Goal: Task Accomplishment & Management: Use online tool/utility

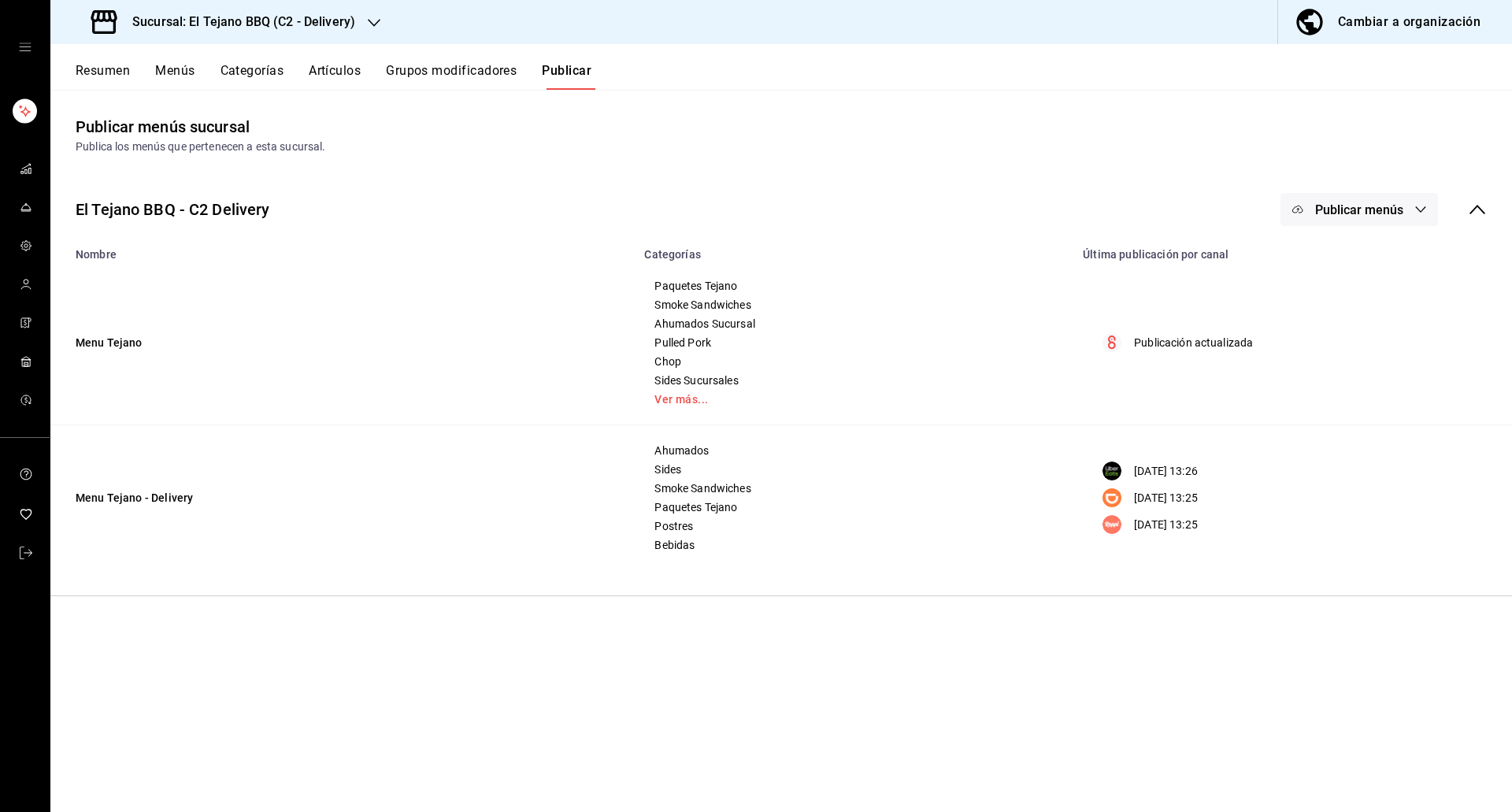
click at [165, 73] on button "Menús" at bounding box center [174, 76] width 39 height 27
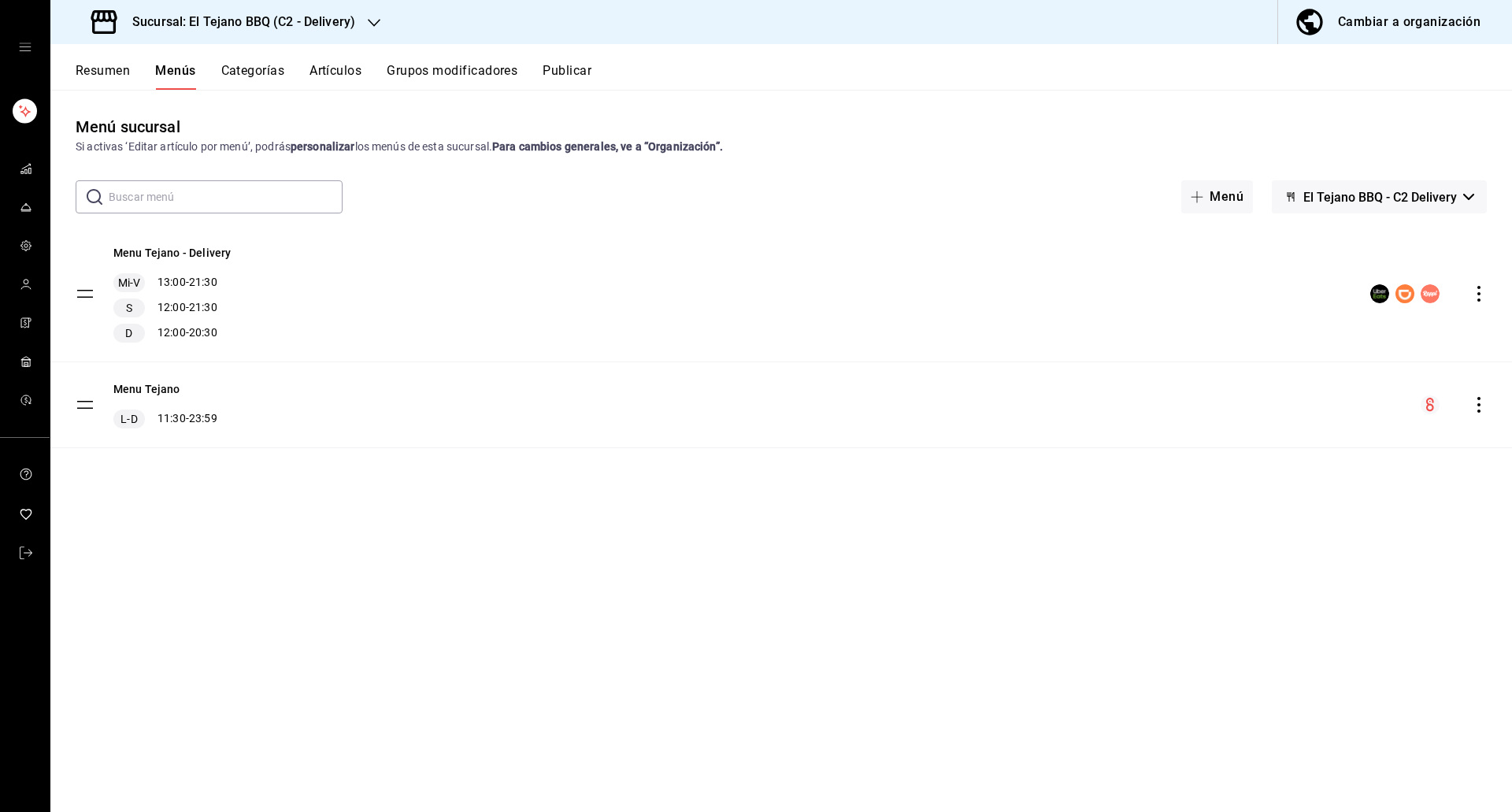
click at [115, 71] on button "Resumen" at bounding box center [102, 76] width 55 height 27
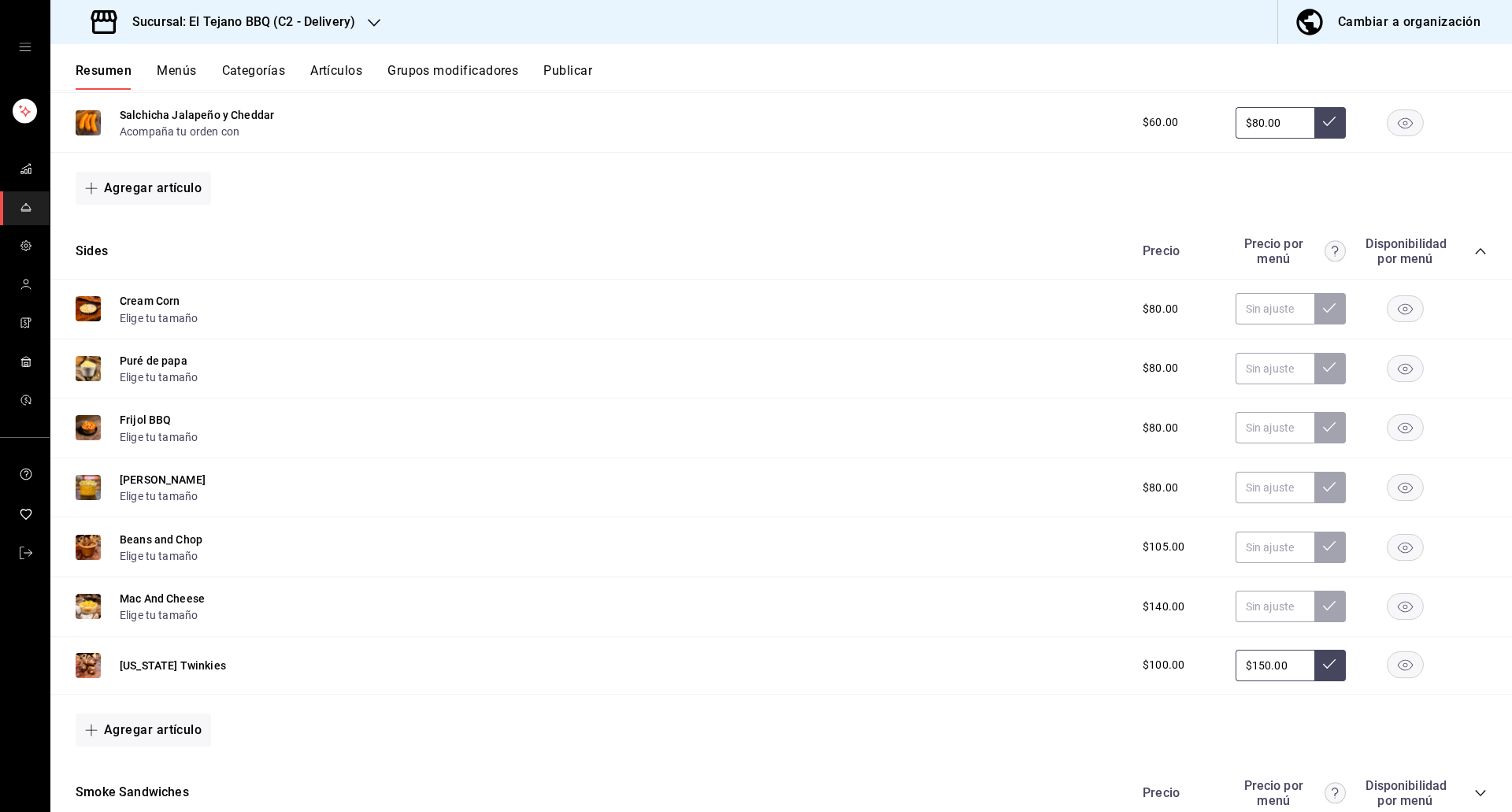
scroll to position [853, 0]
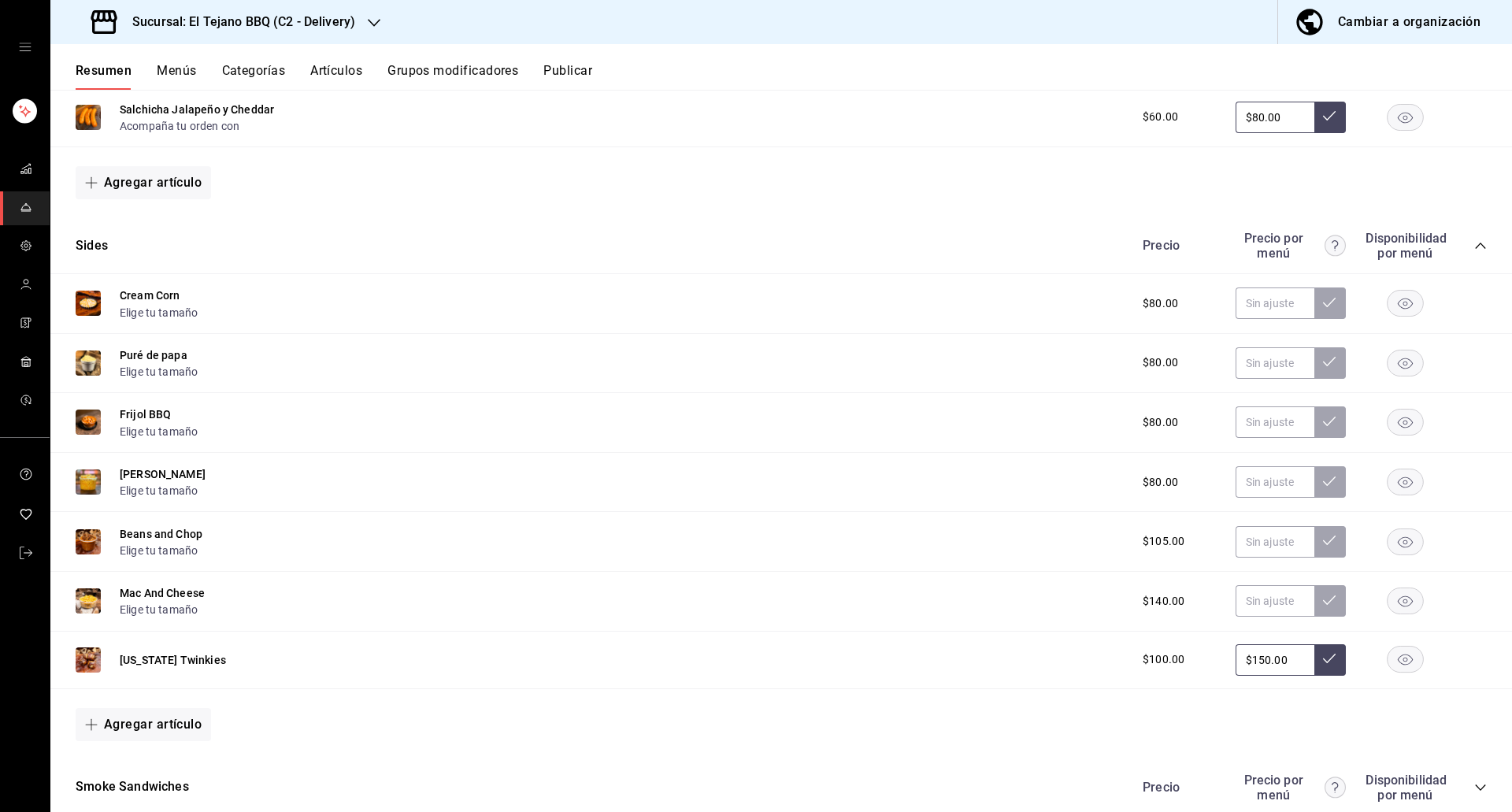
click at [1400, 430] on rect "button" at bounding box center [1405, 423] width 36 height 26
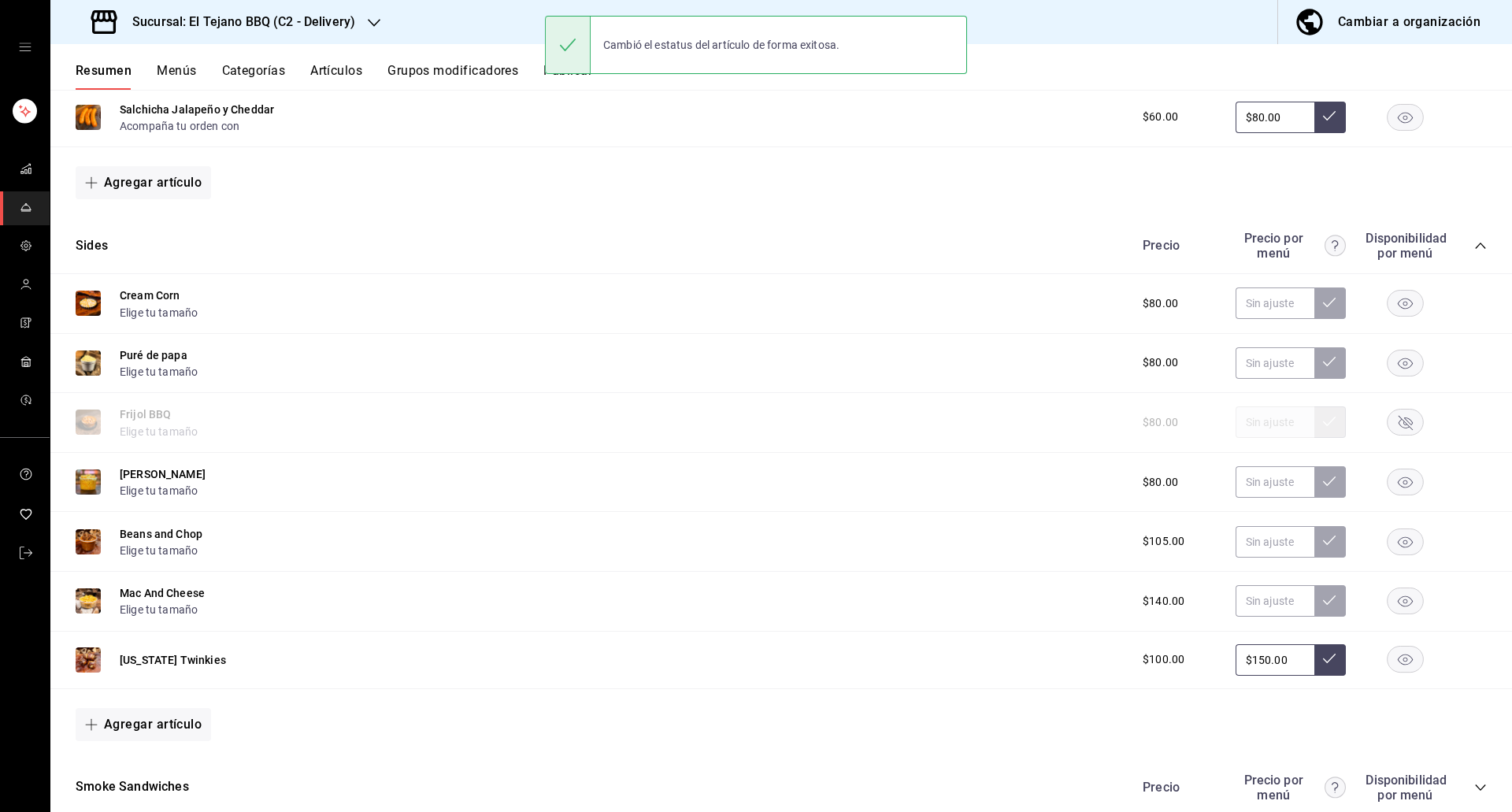
click at [1405, 542] on rect "button" at bounding box center [1405, 542] width 36 height 26
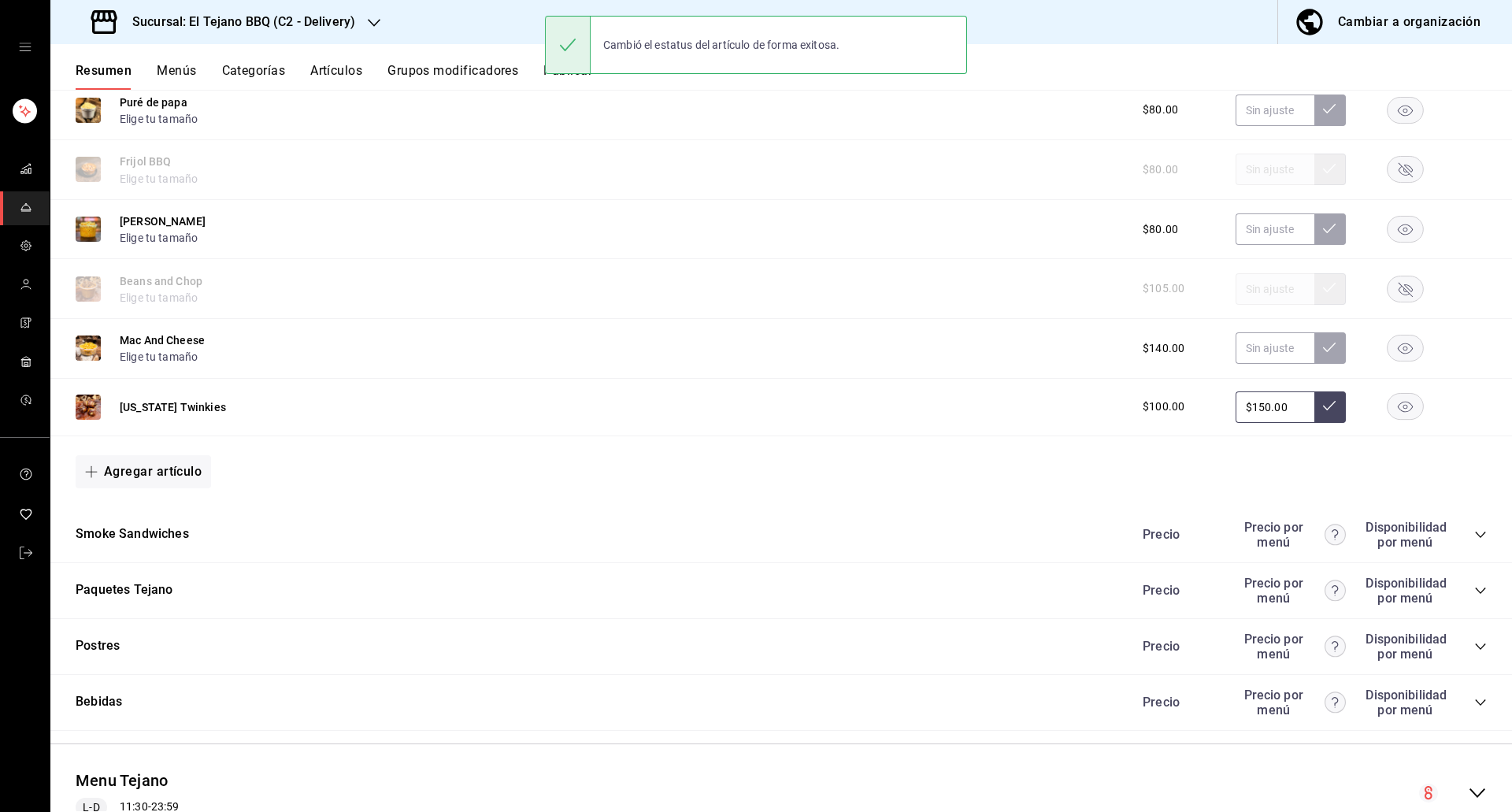
scroll to position [1168, 0]
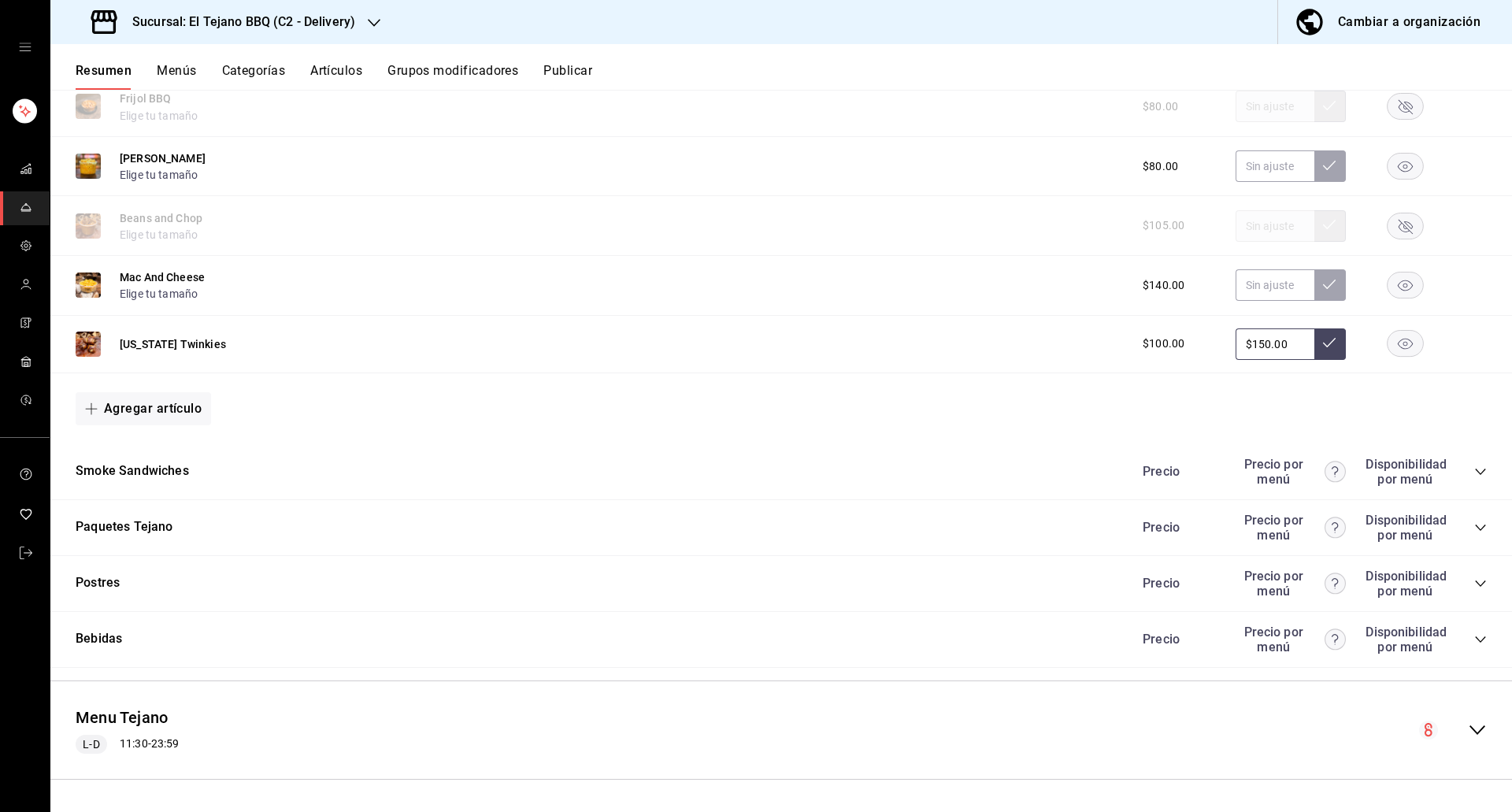
click at [1475, 528] on icon "collapse-category-row" at bounding box center [1480, 527] width 10 height 6
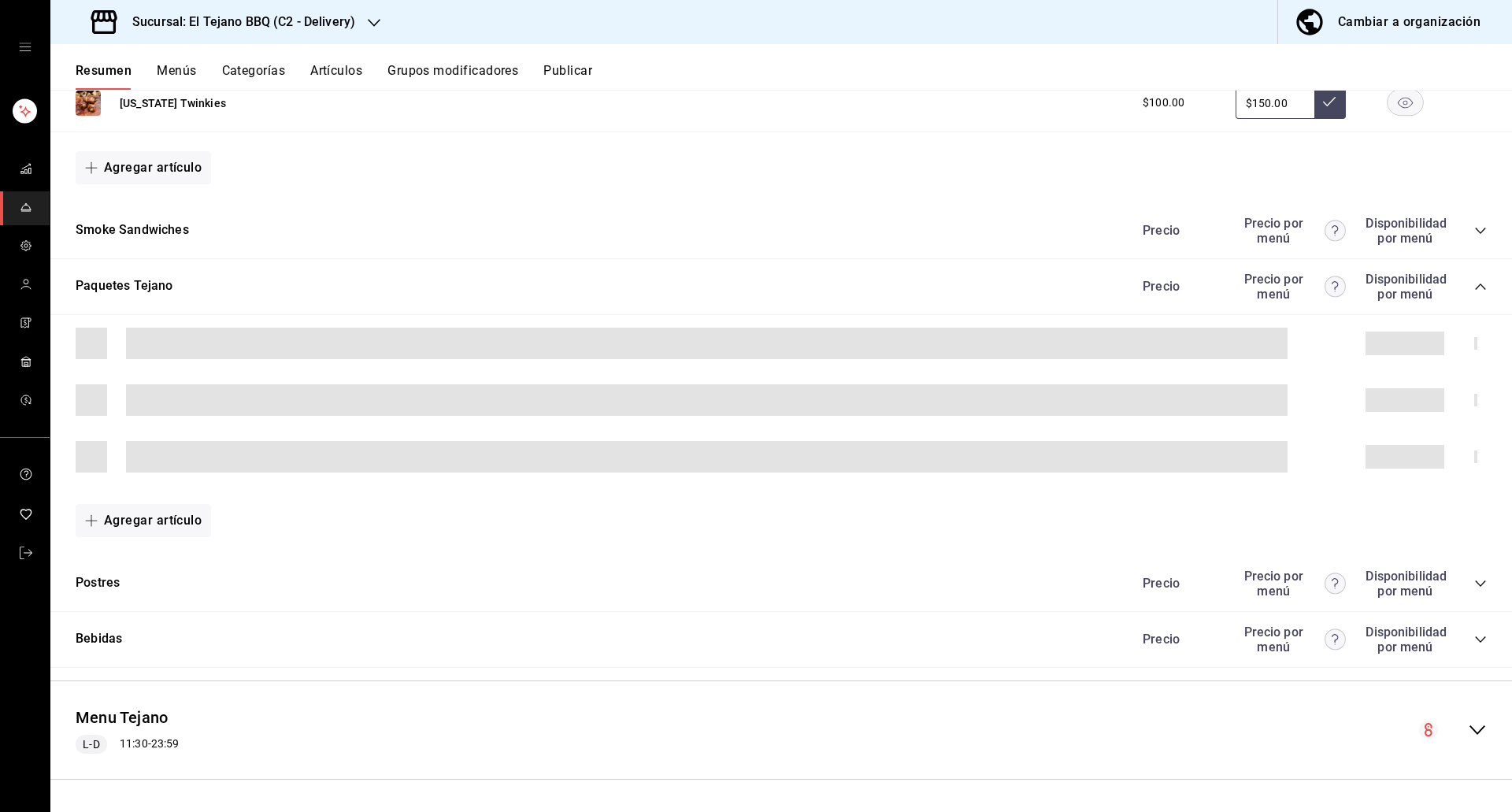
scroll to position [1409, 0]
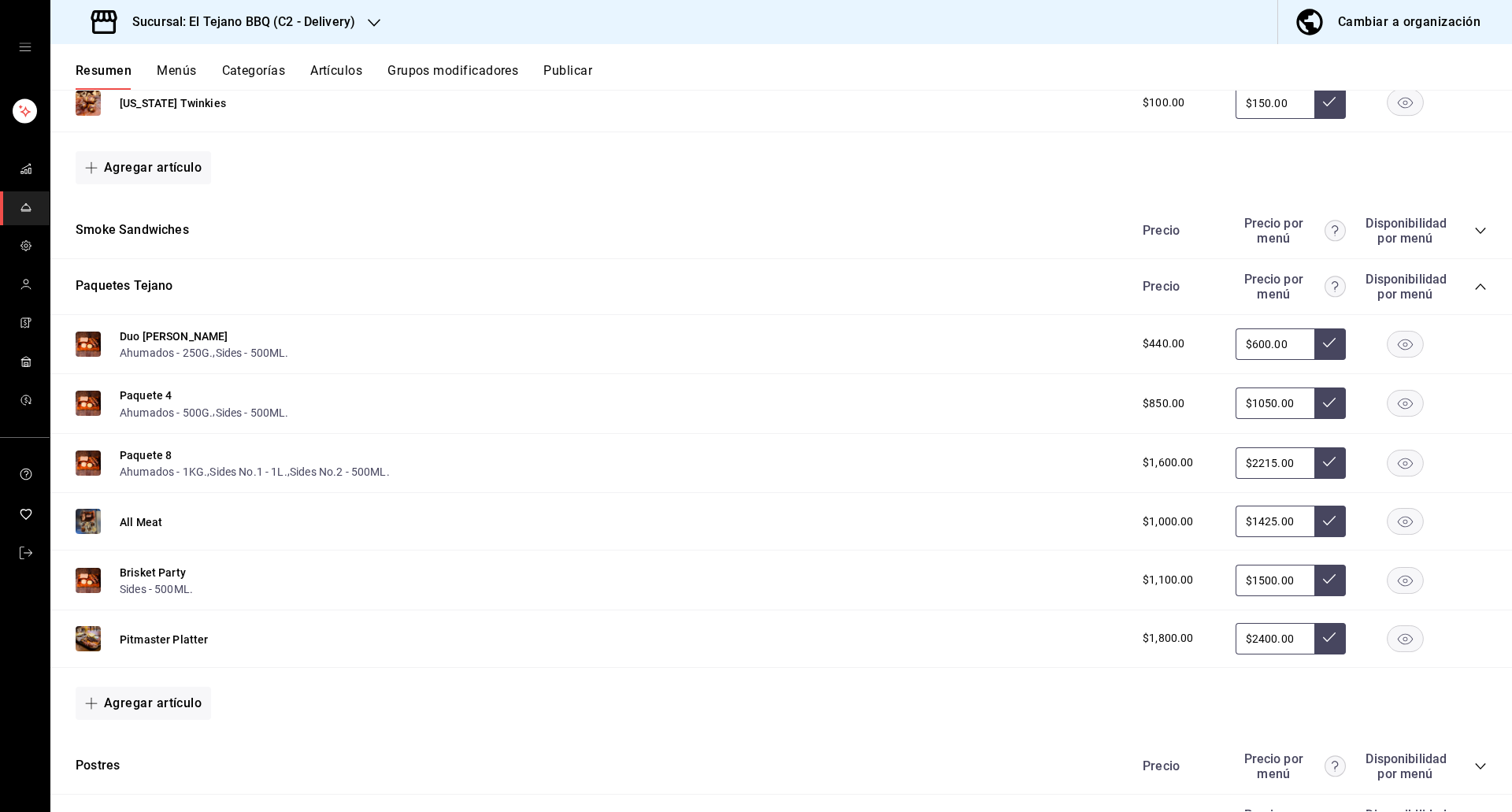
click at [1394, 523] on rect "button" at bounding box center [1405, 522] width 36 height 26
click at [1392, 649] on rect "button" at bounding box center [1405, 638] width 36 height 26
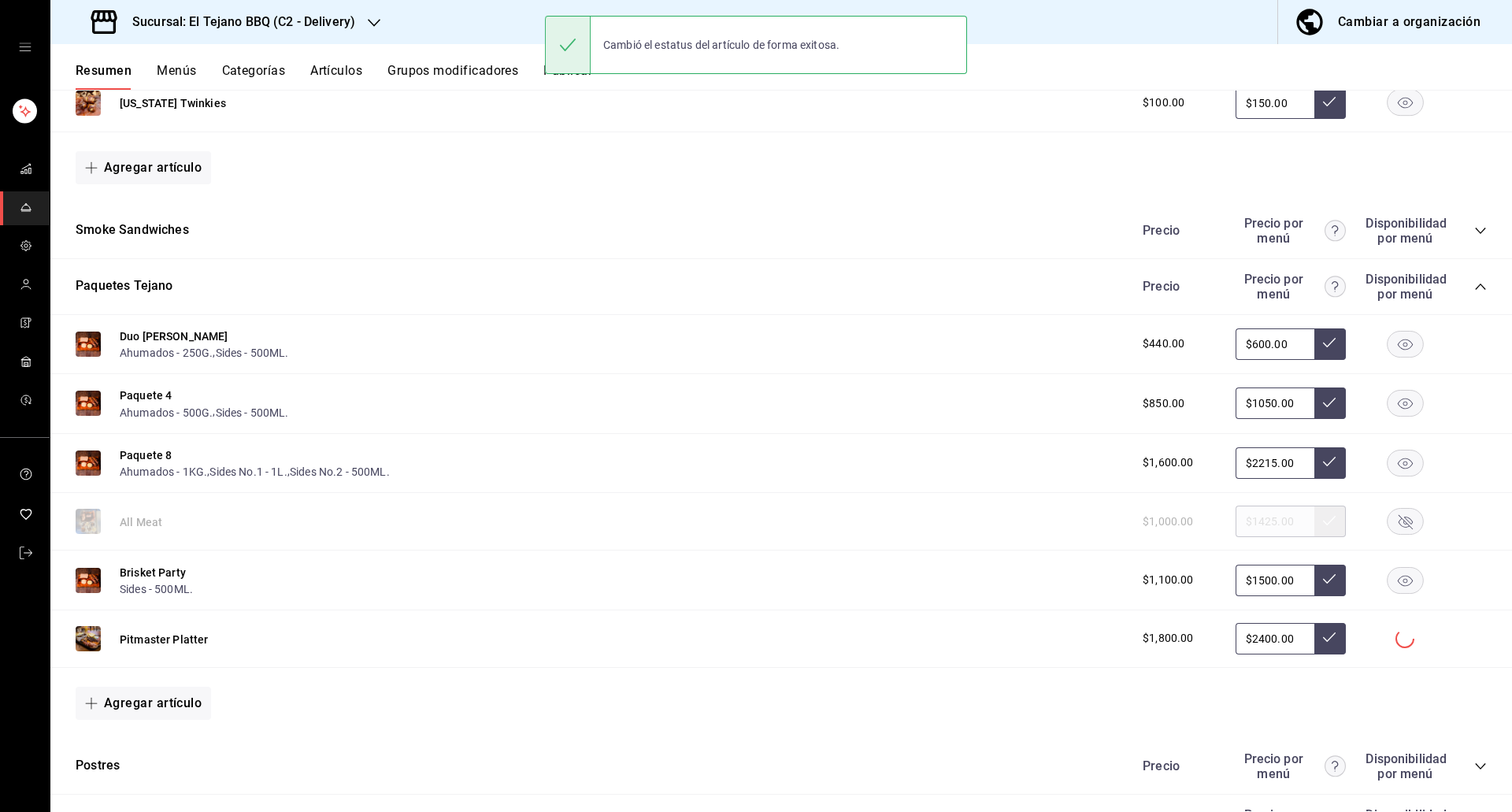
scroll to position [1592, 0]
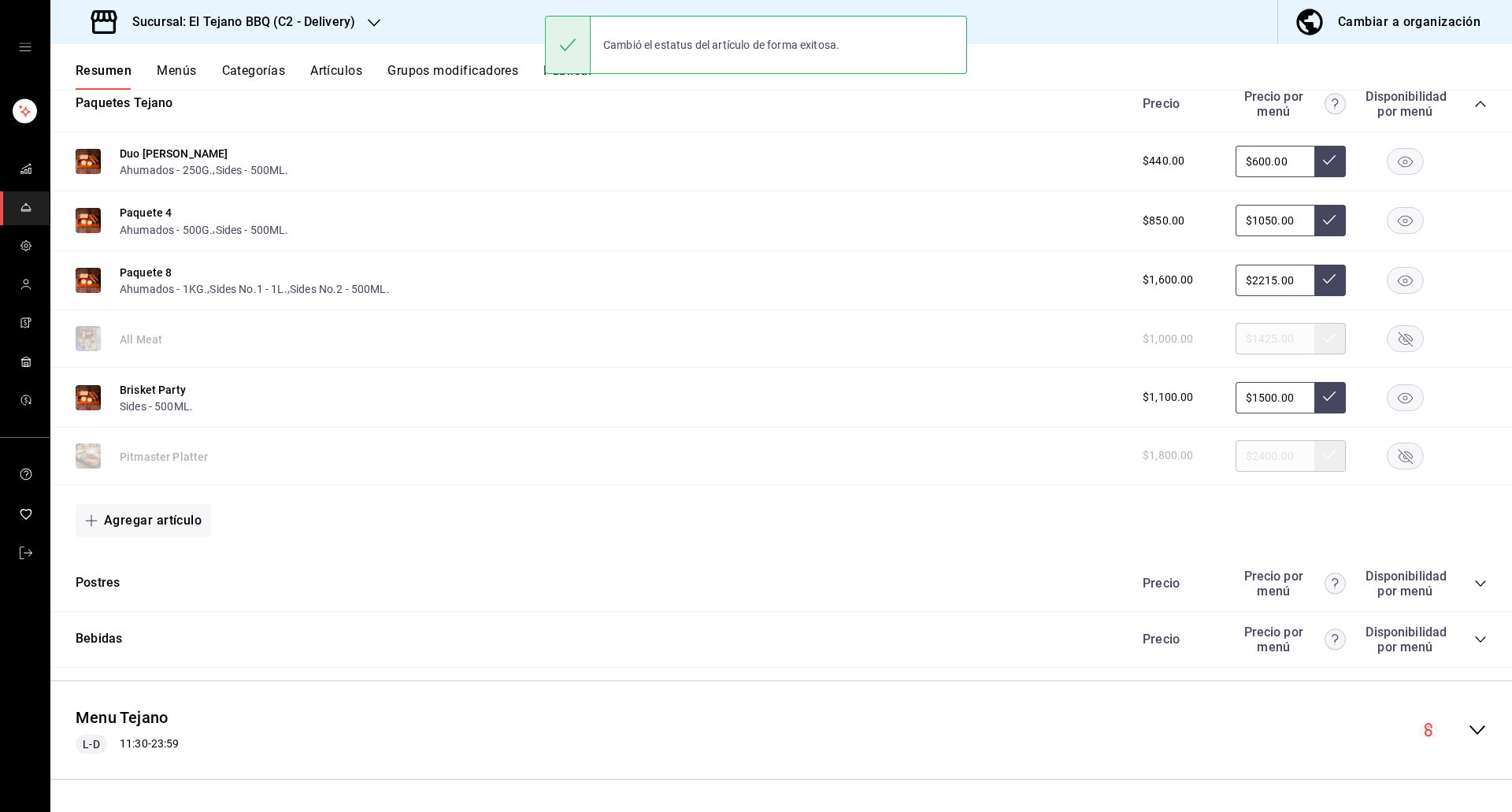
click at [1474, 584] on icon "collapse-category-row" at bounding box center [1480, 584] width 13 height 13
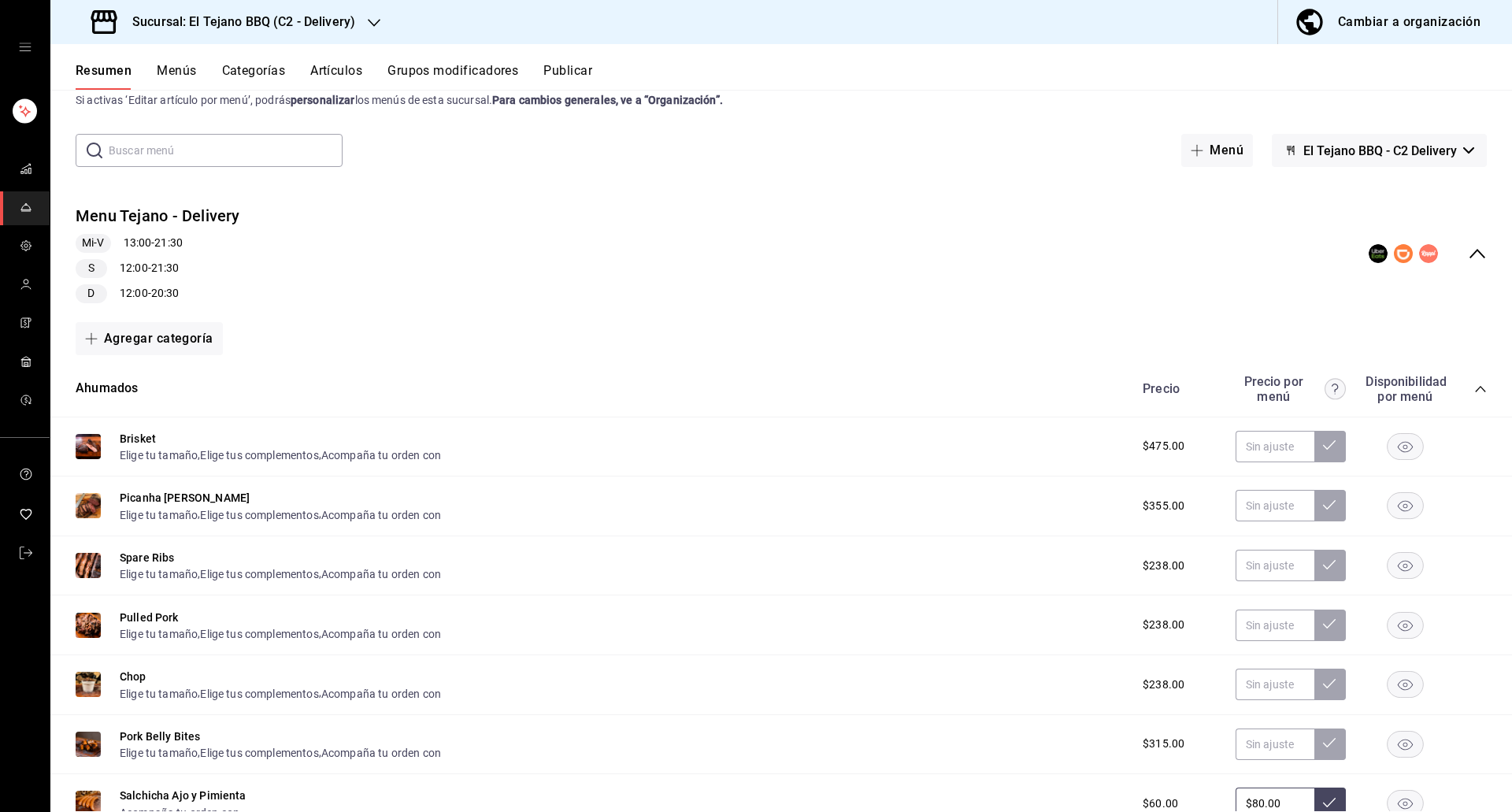
scroll to position [12, 0]
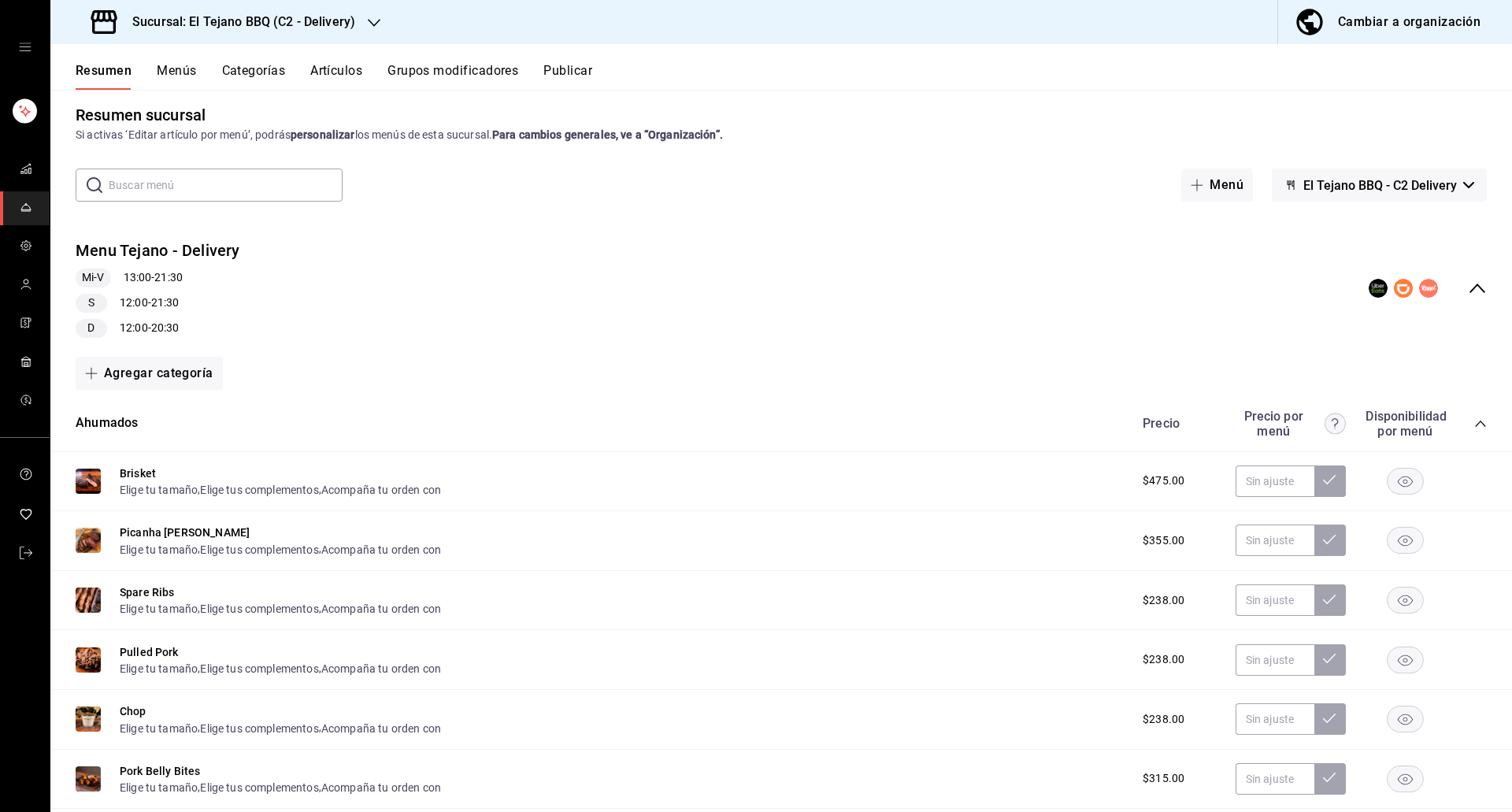
click at [326, 77] on button "Artículos" at bounding box center [336, 76] width 52 height 27
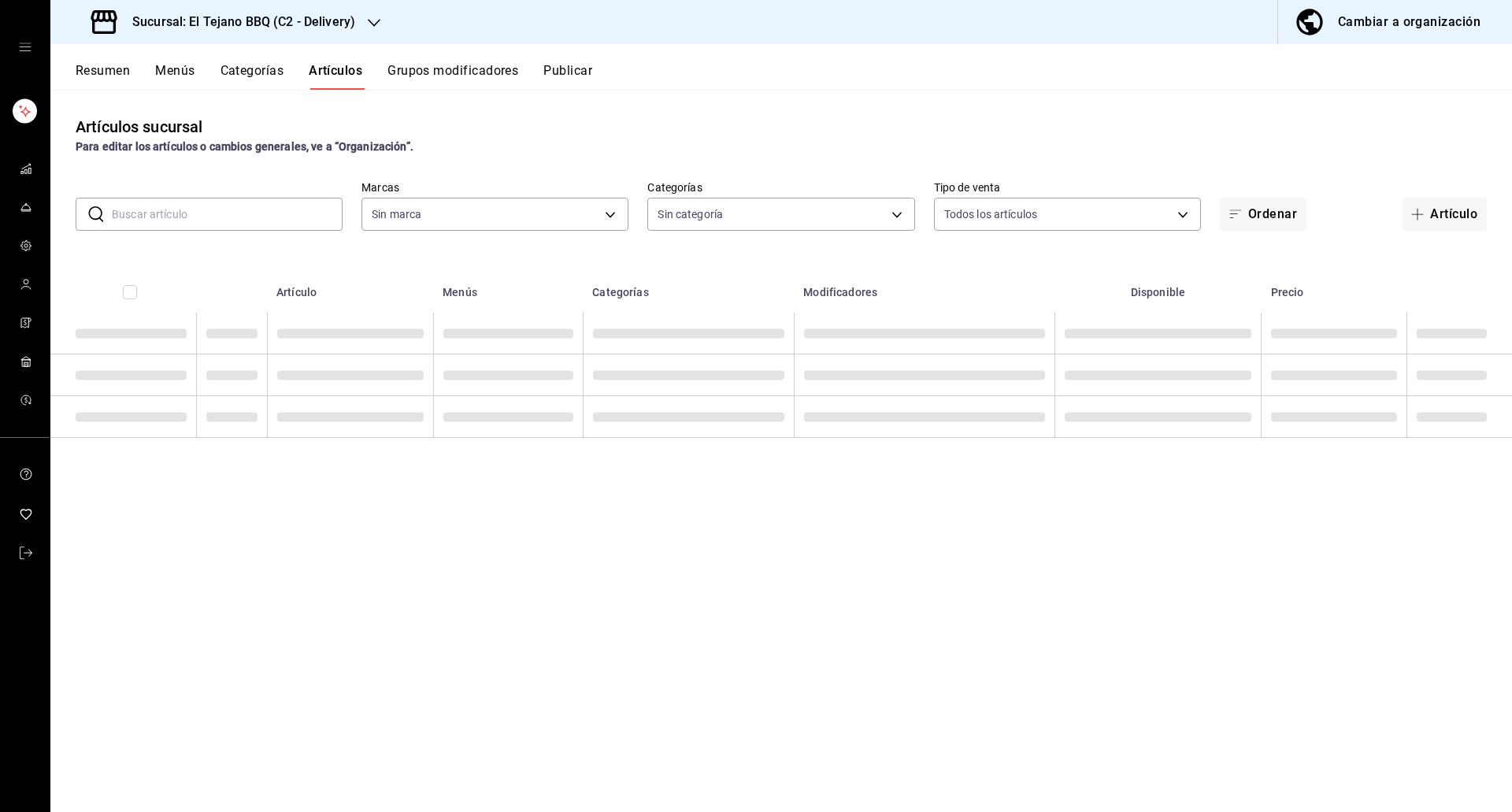
click at [233, 201] on input "text" at bounding box center [227, 215] width 231 height 31
type input "1117e08c-6fdb-465b-b229-f3b4f4884d76,92e33f16-2911-4925-80c1-d9d9da3048ff,3f88d…"
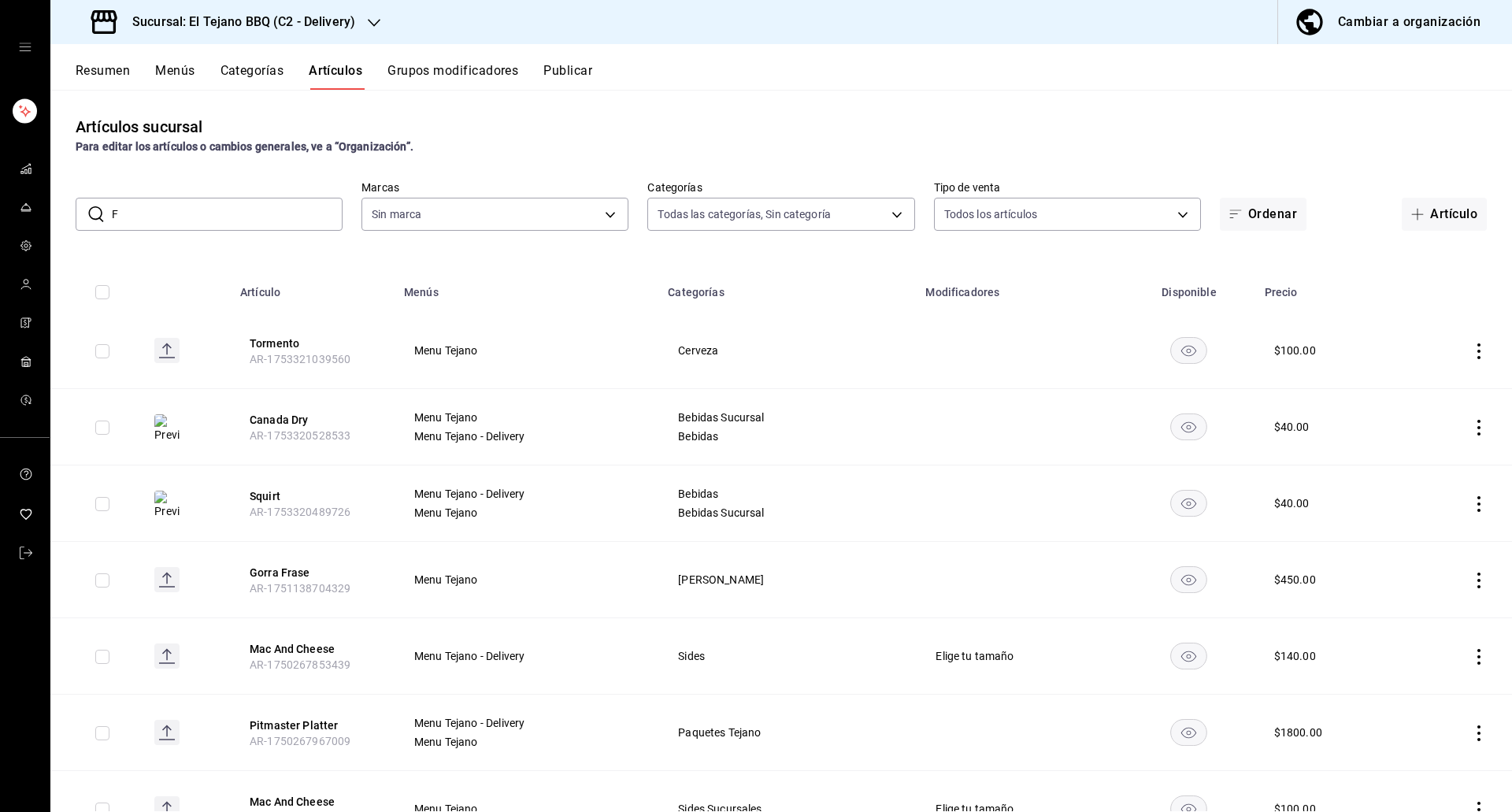
type input "Fr"
type input "c7ffa1af-67c7-480b-88c6-a37194864535"
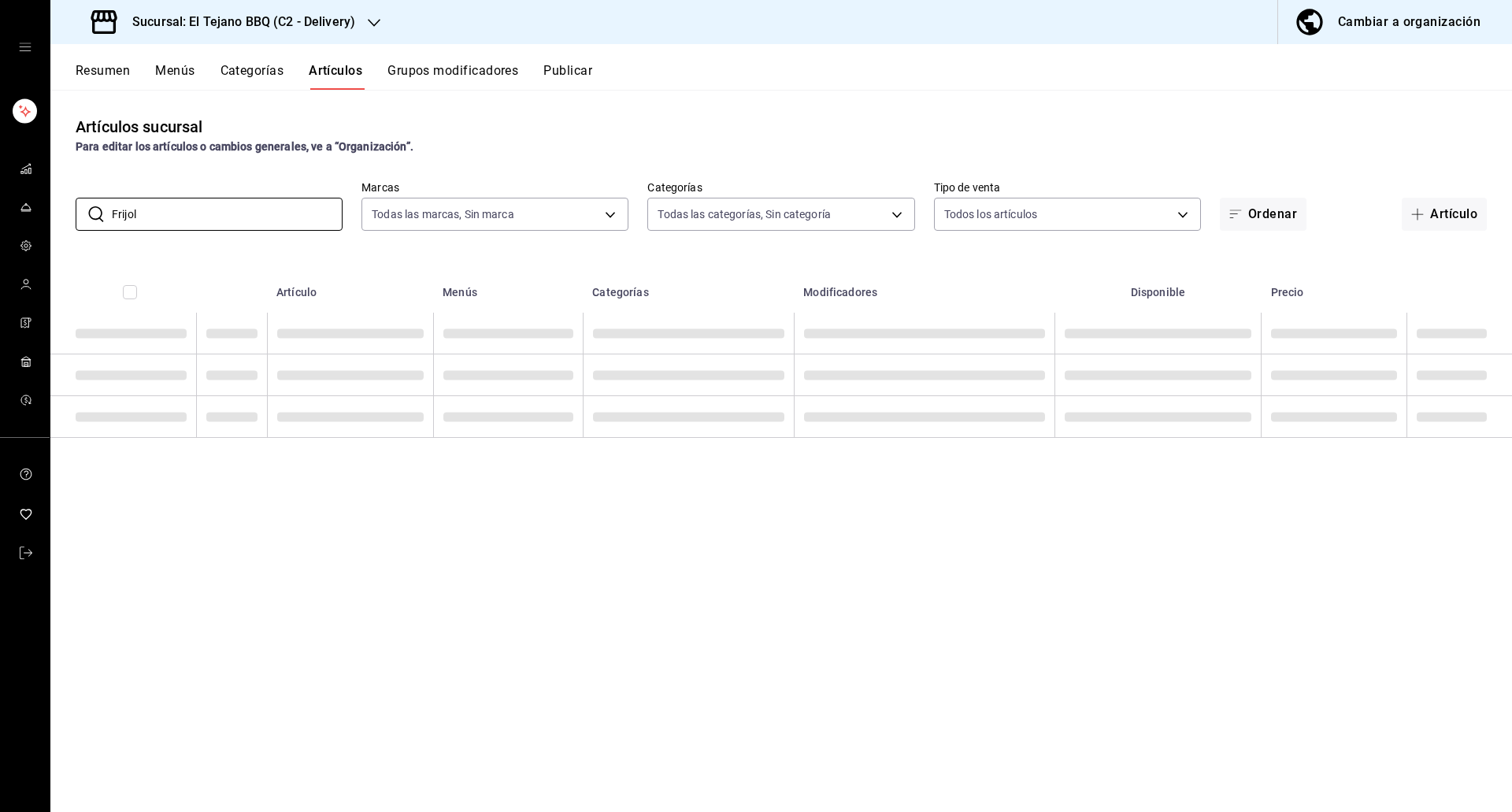
type input "Frijol"
click at [255, 519] on div "Artículos sucursal Para editar los artículos o cambios generales, ve a “Organiz…" at bounding box center [781, 450] width 1462 height 722
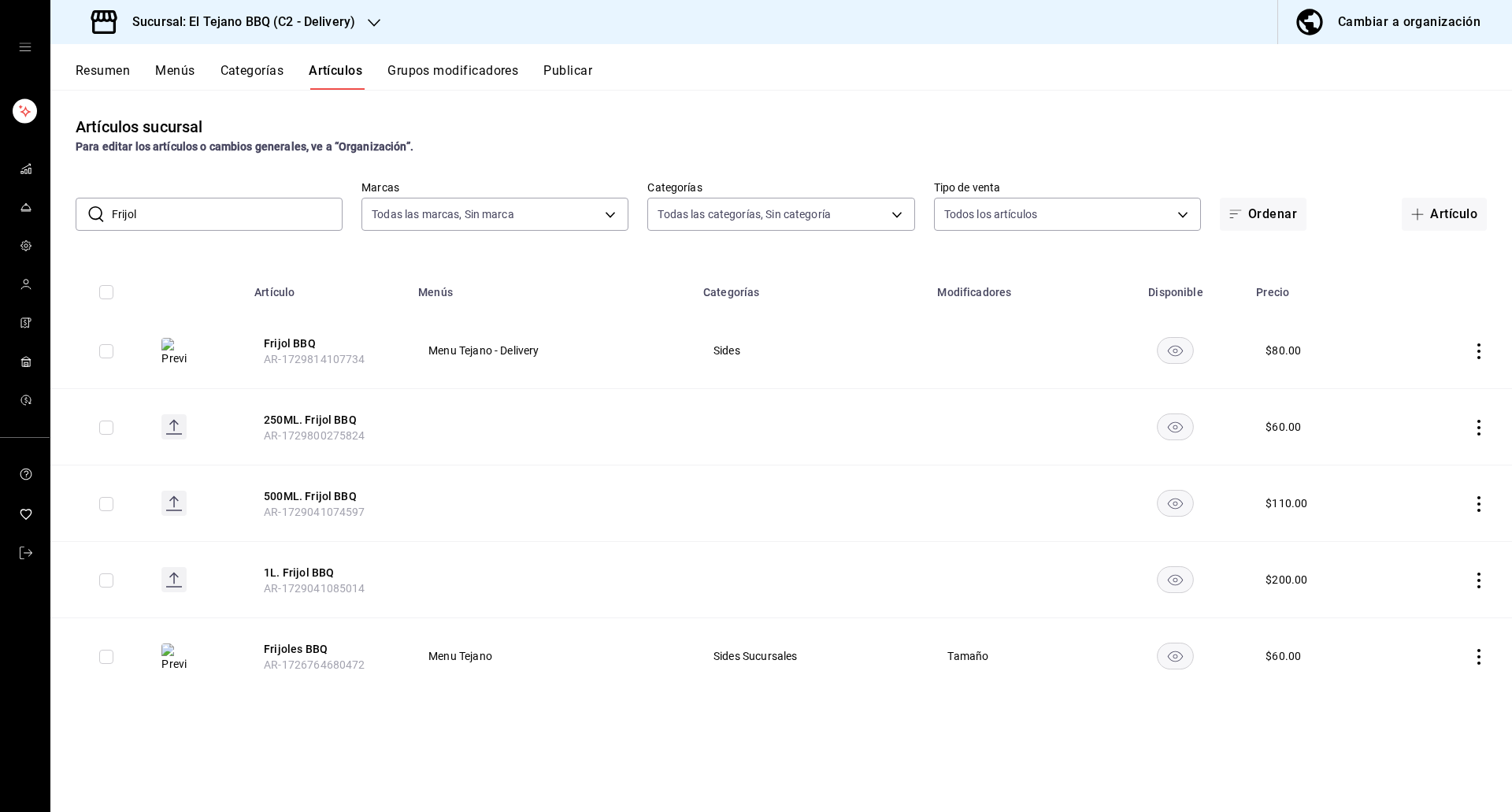
click at [1168, 434] on rect "availability-product" at bounding box center [1176, 426] width 36 height 26
click at [1183, 510] on rect "availability-product" at bounding box center [1176, 503] width 36 height 26
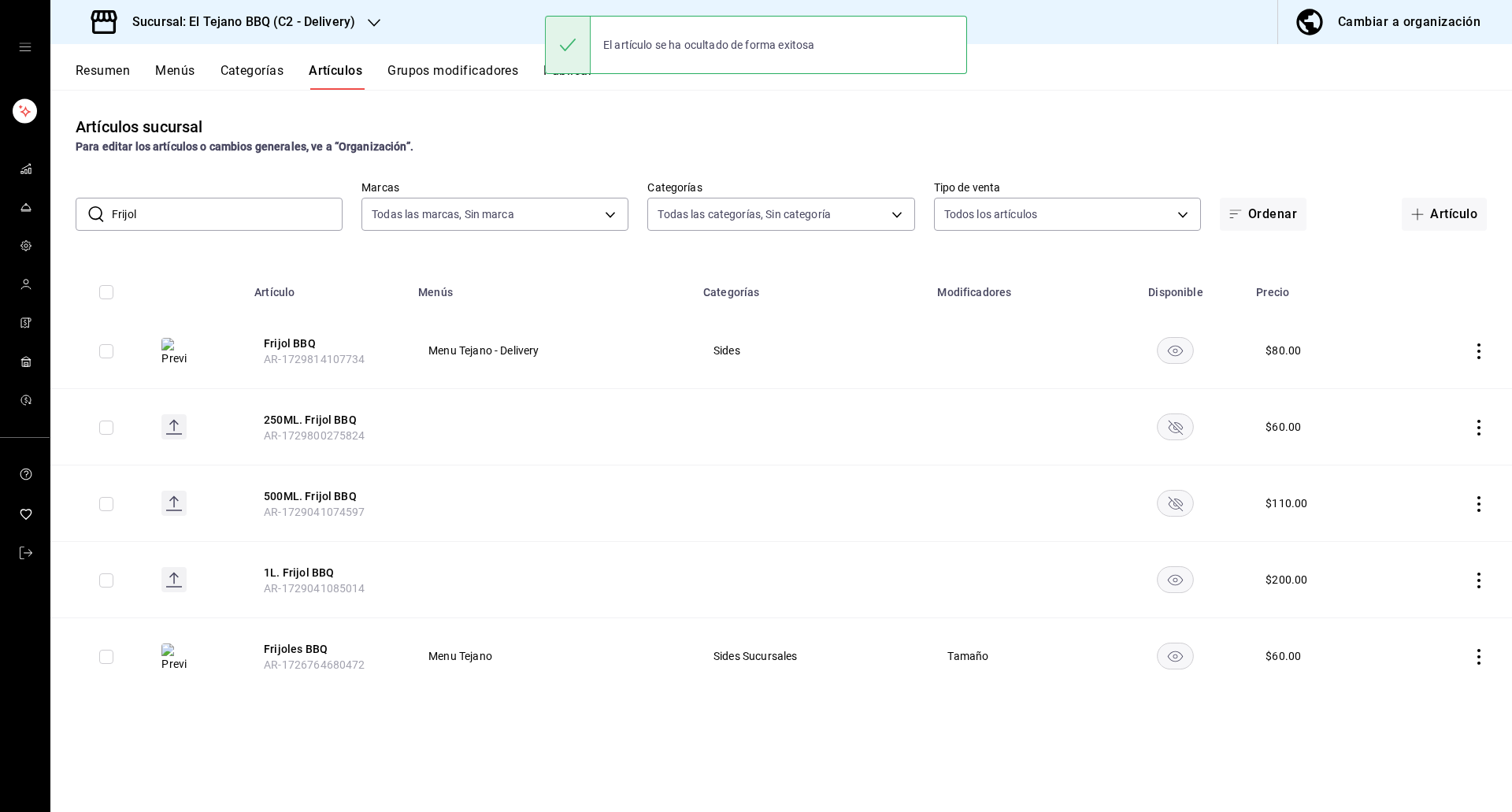
click at [1174, 573] on rect "availability-product" at bounding box center [1176, 579] width 36 height 26
click at [563, 85] on button "Publicar" at bounding box center [568, 76] width 49 height 27
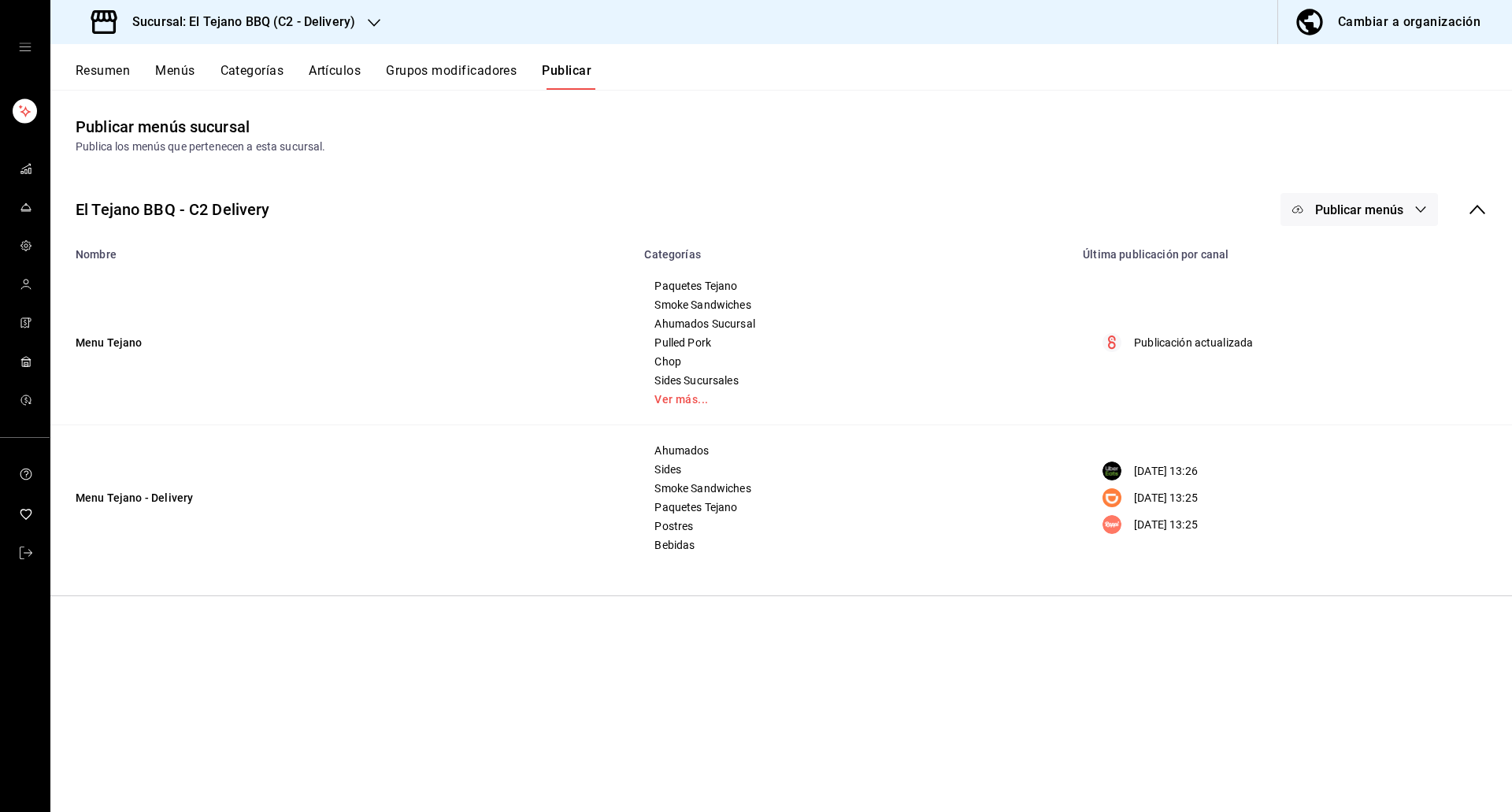
click at [1369, 204] on span "Publicar menús" at bounding box center [1359, 209] width 89 height 15
click at [1340, 386] on div at bounding box center [1322, 393] width 44 height 25
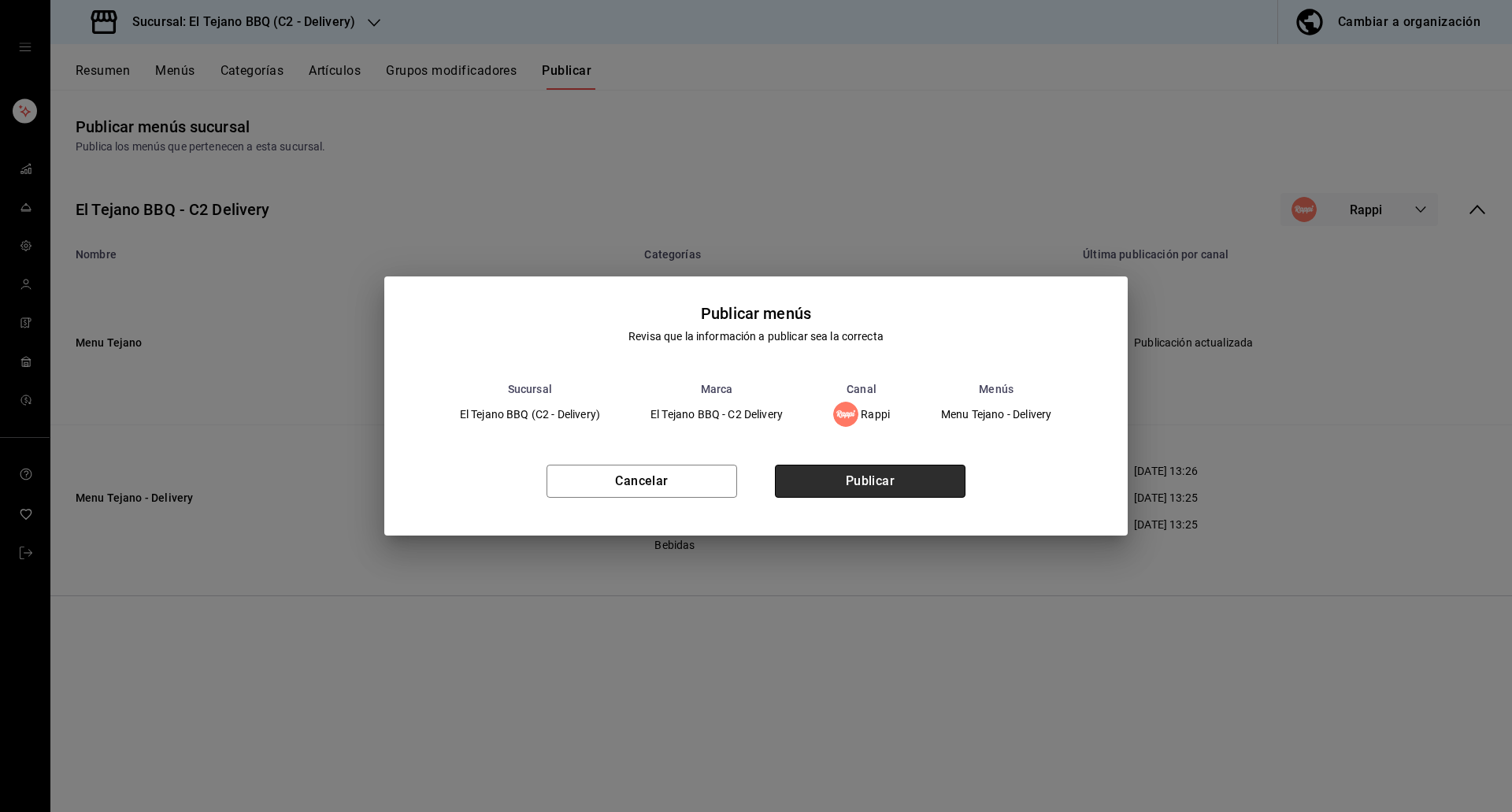
click at [922, 480] on button "Publicar" at bounding box center [871, 481] width 191 height 33
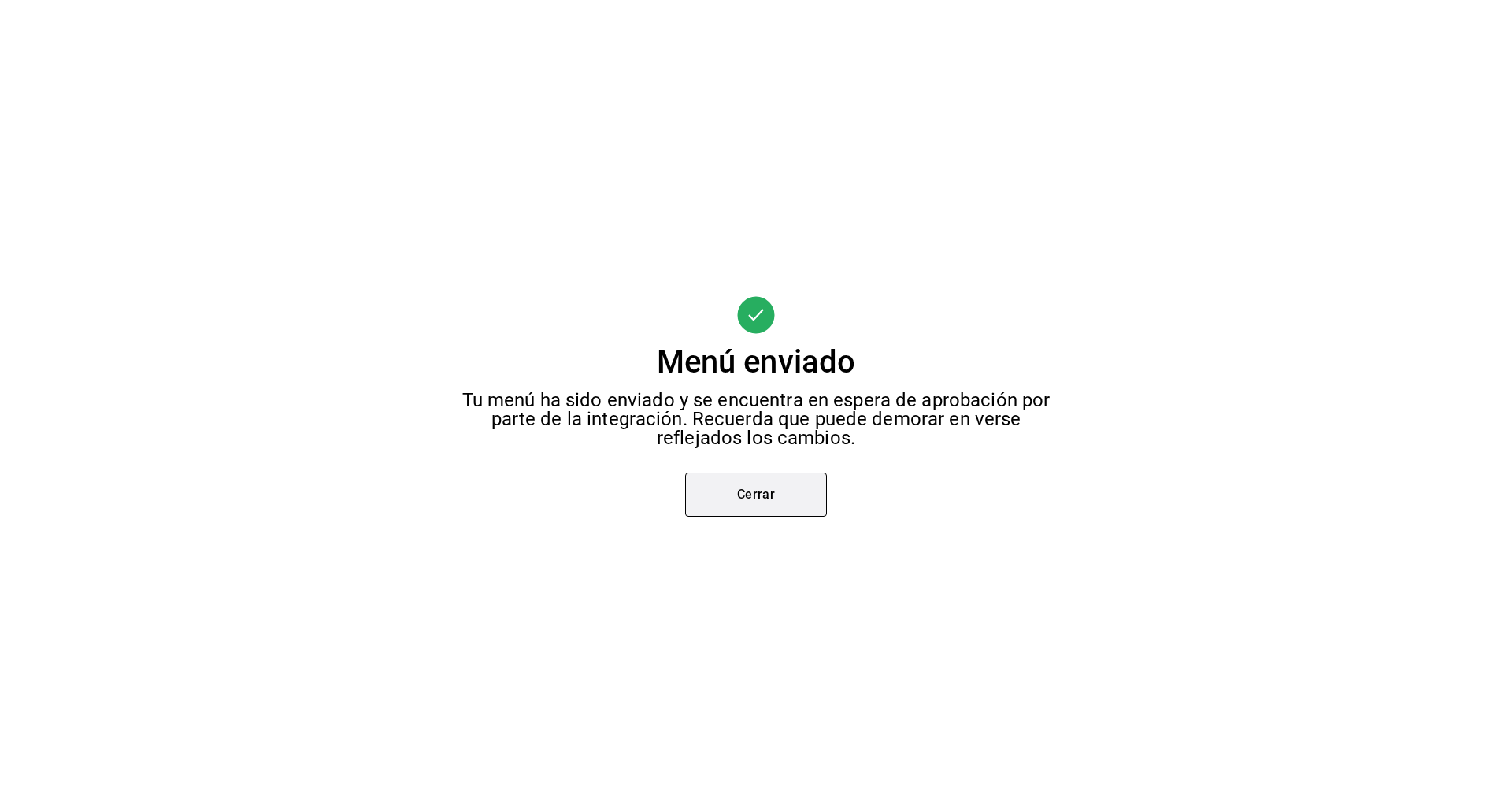
click at [725, 498] on button "Cerrar" at bounding box center [755, 494] width 141 height 44
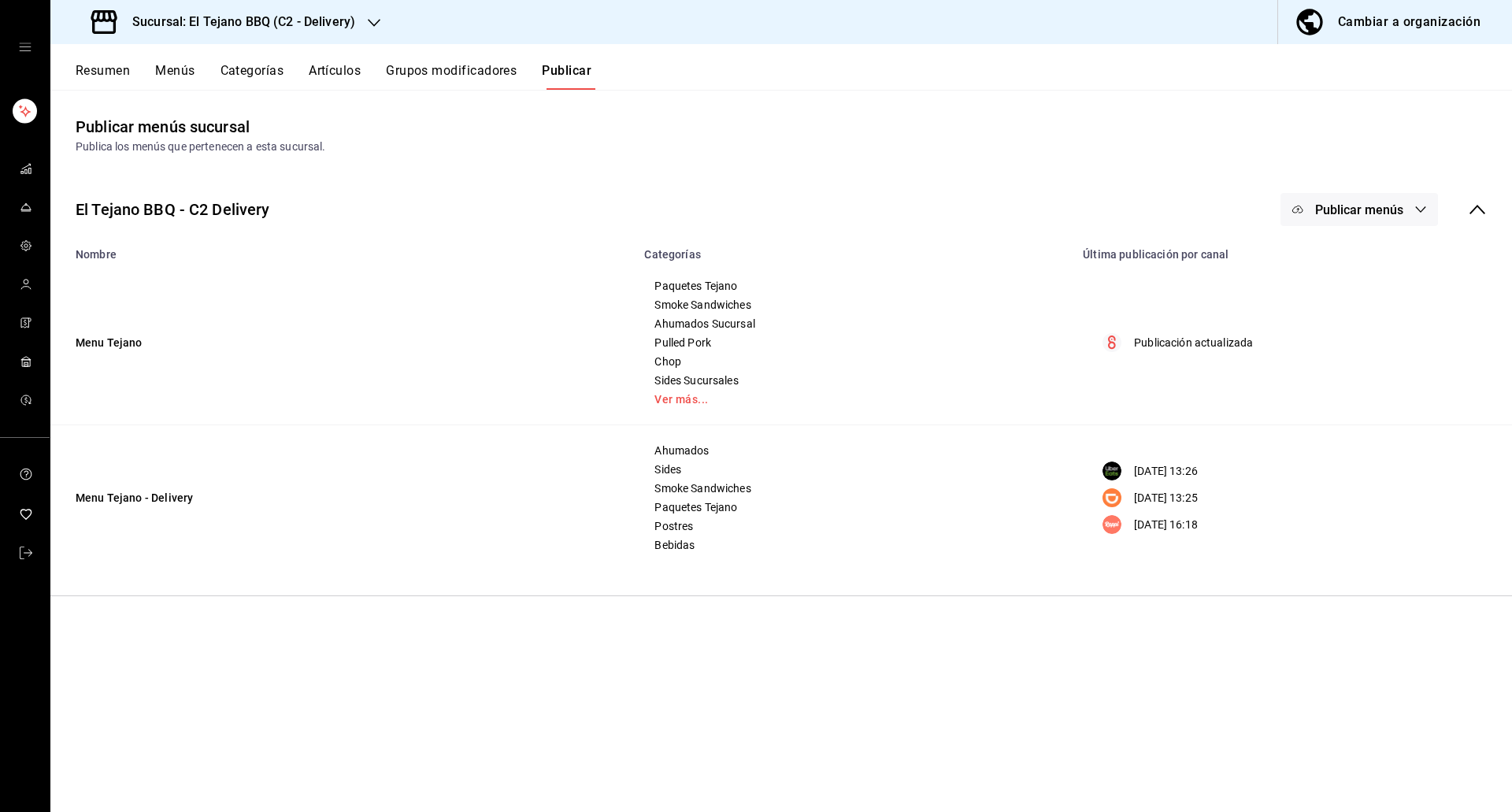
click at [1393, 213] on span "Publicar menús" at bounding box center [1359, 209] width 89 height 15
click at [1332, 344] on div at bounding box center [1322, 348] width 44 height 25
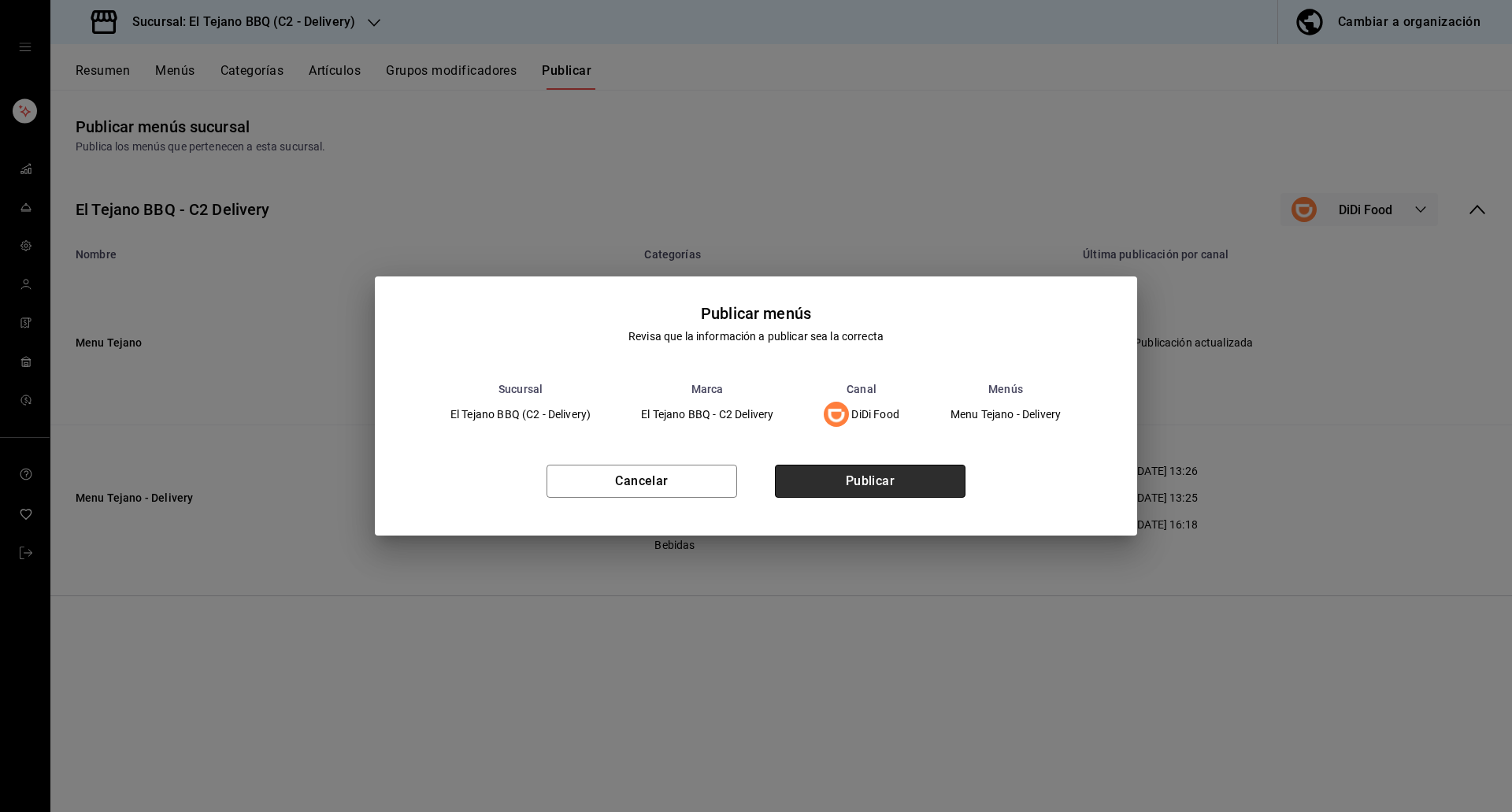
click at [846, 490] on button "Publicar" at bounding box center [871, 481] width 191 height 33
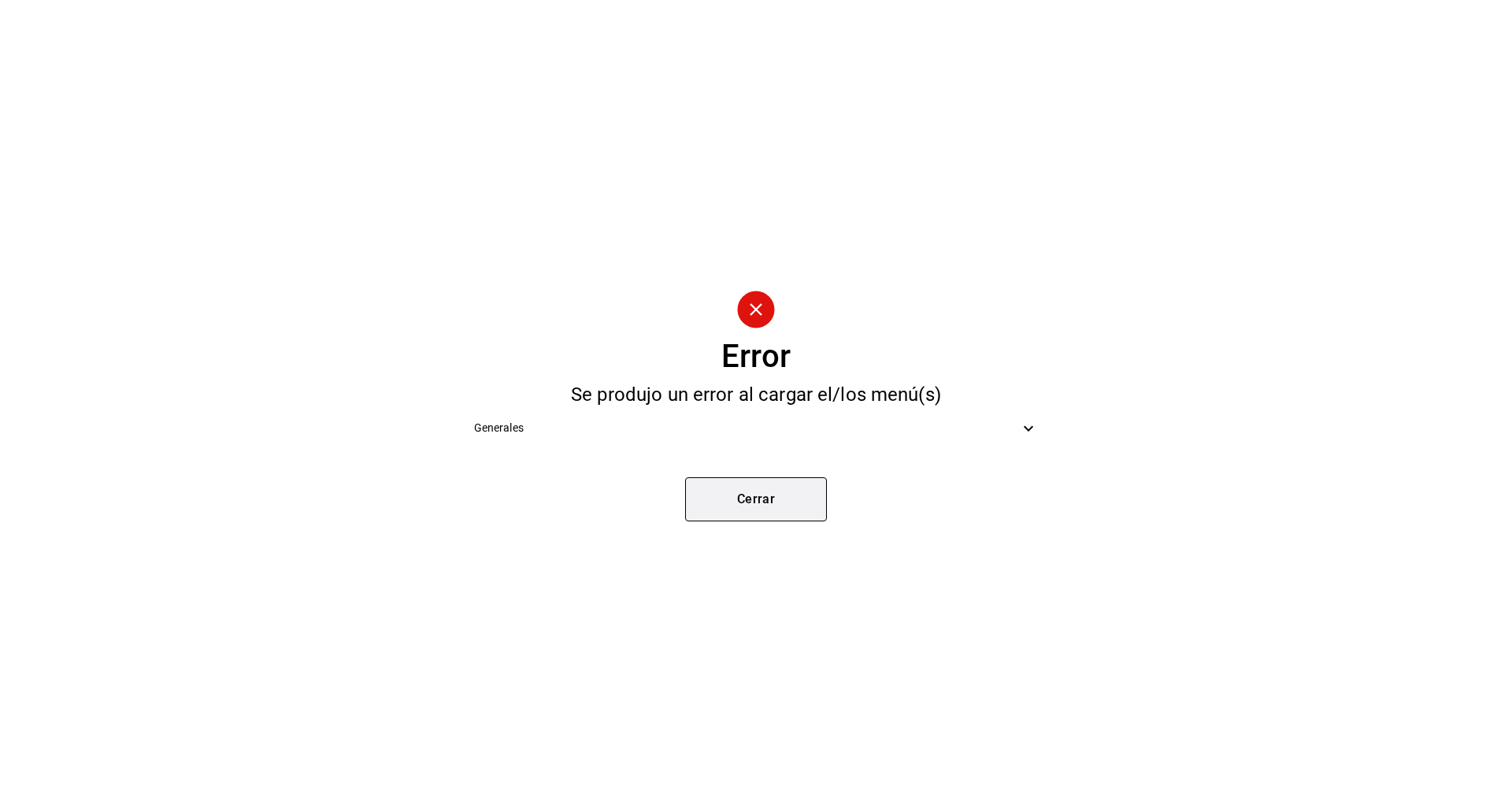
click at [767, 497] on button "Cerrar" at bounding box center [755, 499] width 141 height 44
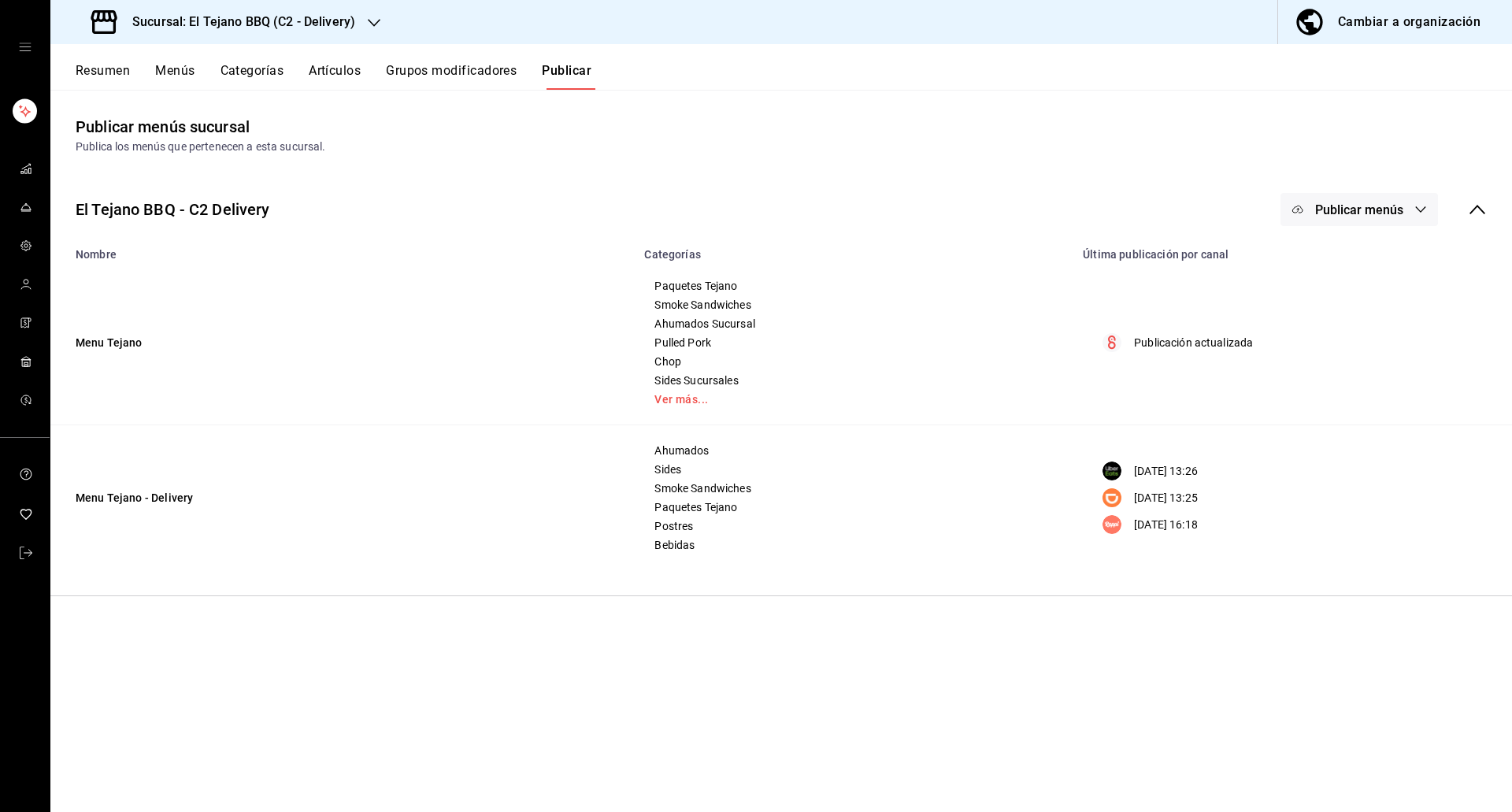
click at [1331, 197] on button "Publicar menús" at bounding box center [1358, 209] width 157 height 33
click at [1311, 318] on li "Uber Eats" at bounding box center [1359, 305] width 145 height 44
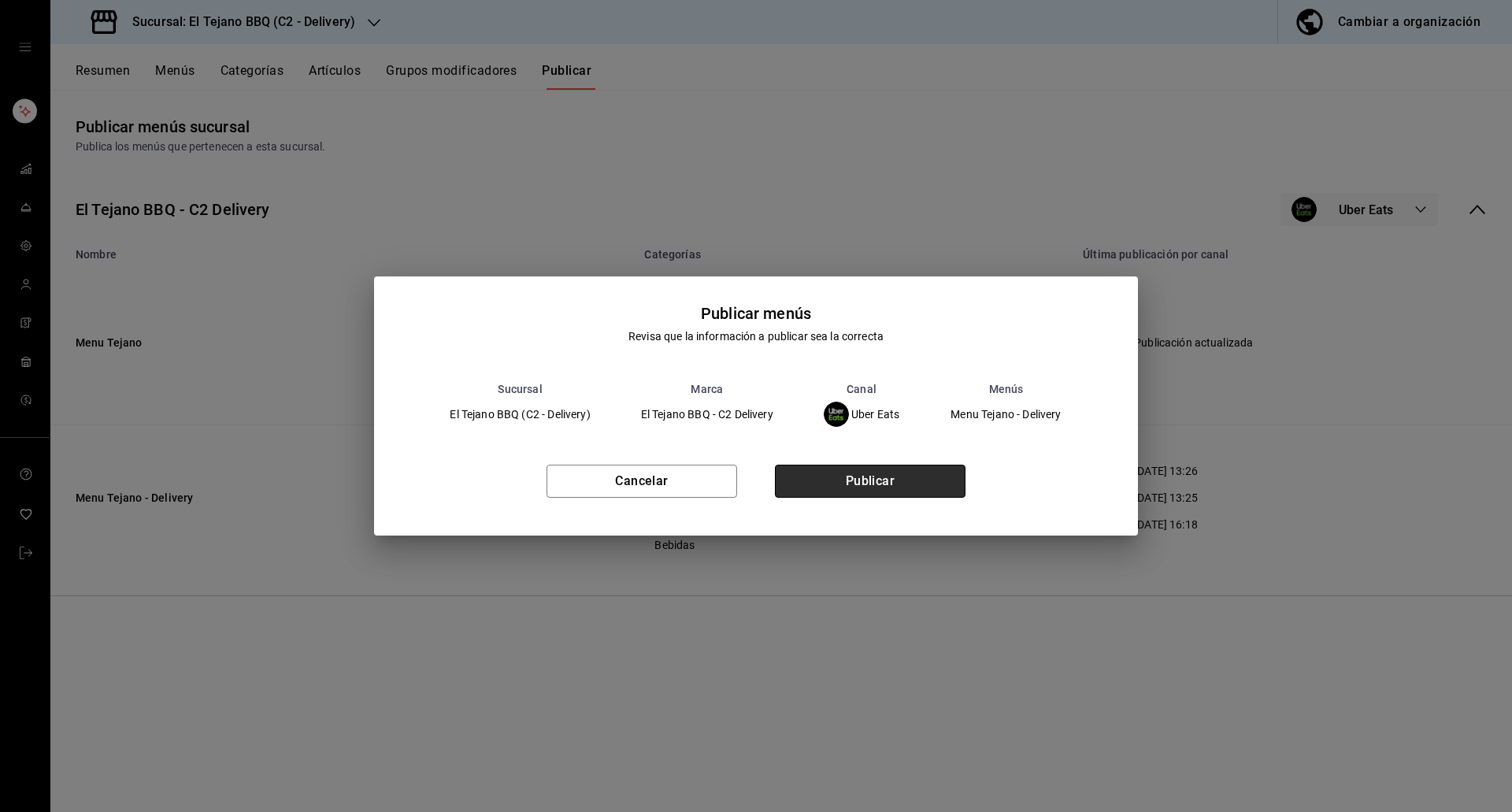
click at [897, 478] on button "Publicar" at bounding box center [871, 481] width 191 height 33
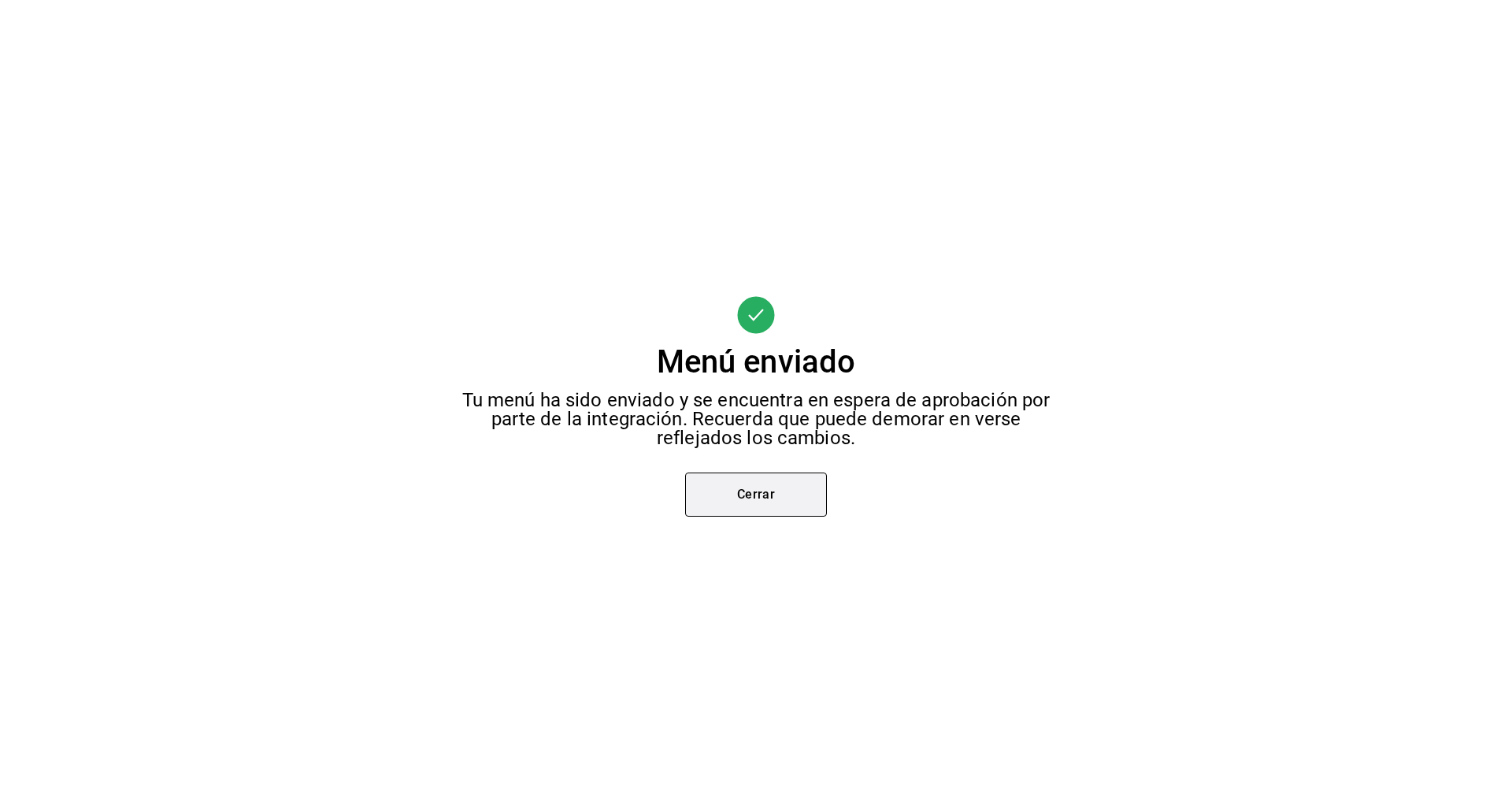
click at [726, 496] on button "Cerrar" at bounding box center [755, 494] width 141 height 44
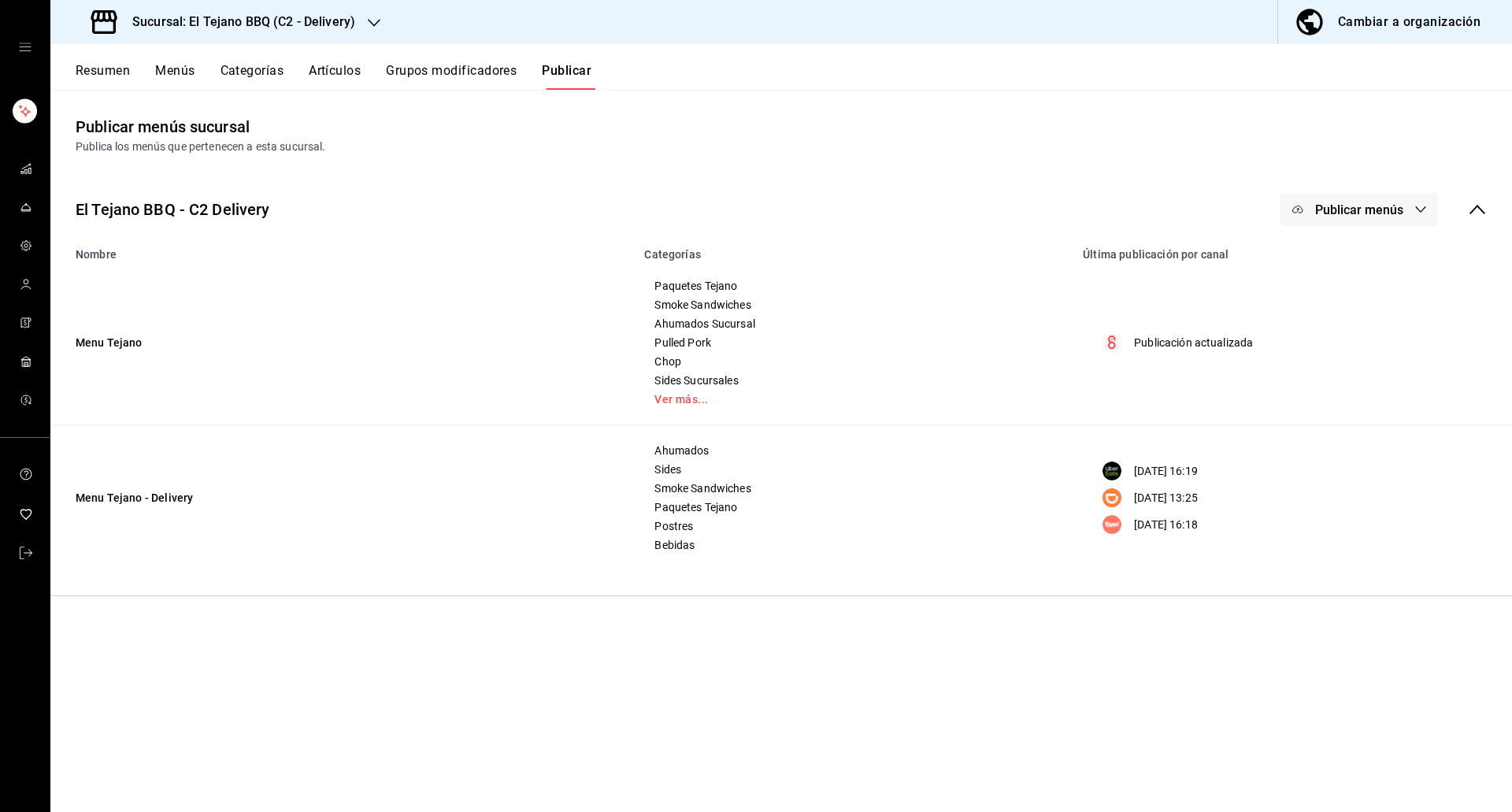
click at [320, 157] on main "Publicar menús sucursal Publica los menús que pertenecen a esta sucursal. El Te…" at bounding box center [781, 451] width 1462 height 723
